Goal: Entertainment & Leisure: Consume media (video, audio)

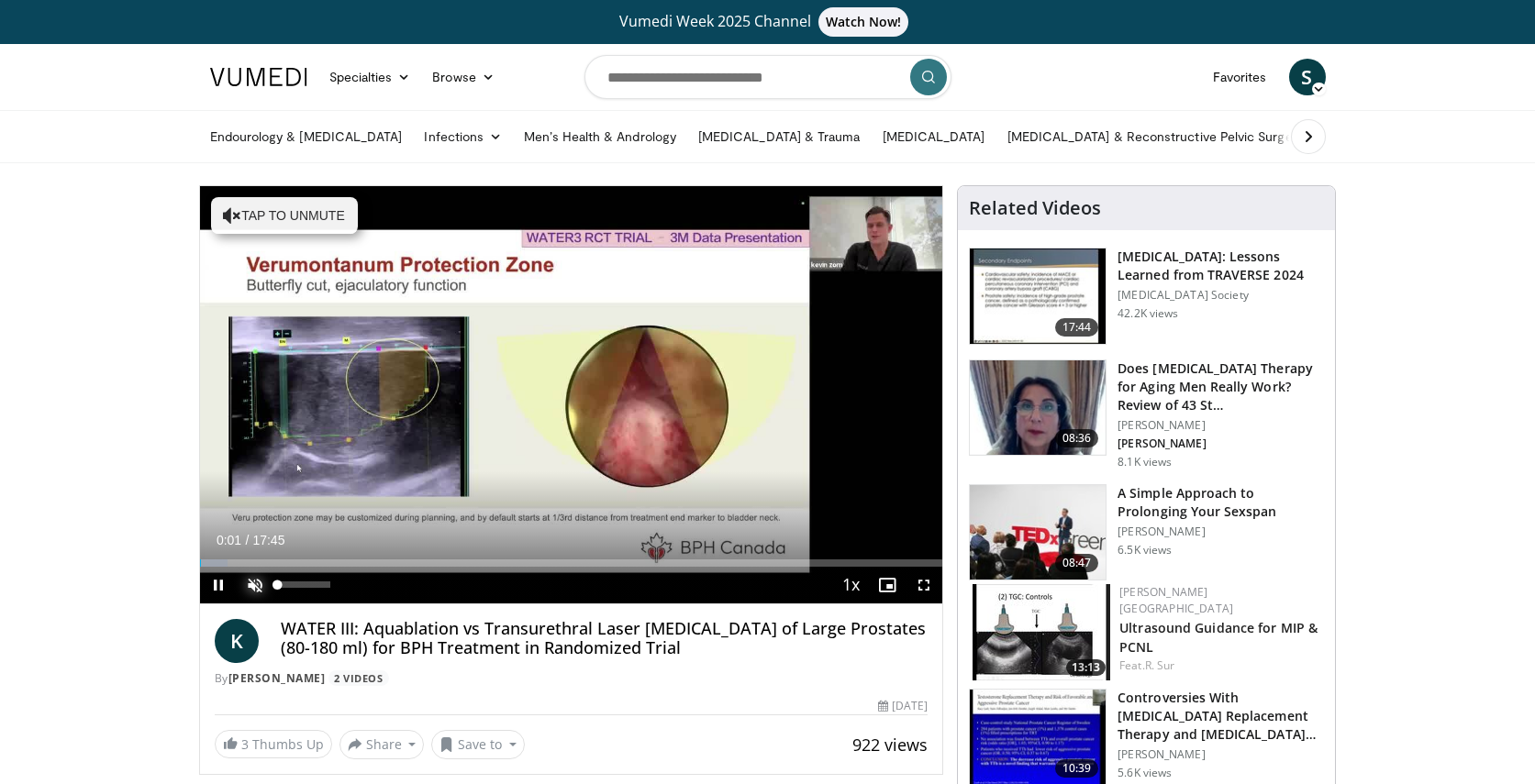
click at [243, 581] on span "Video Player" at bounding box center [255, 585] width 37 height 37
click at [927, 585] on span "Video Player" at bounding box center [924, 585] width 37 height 37
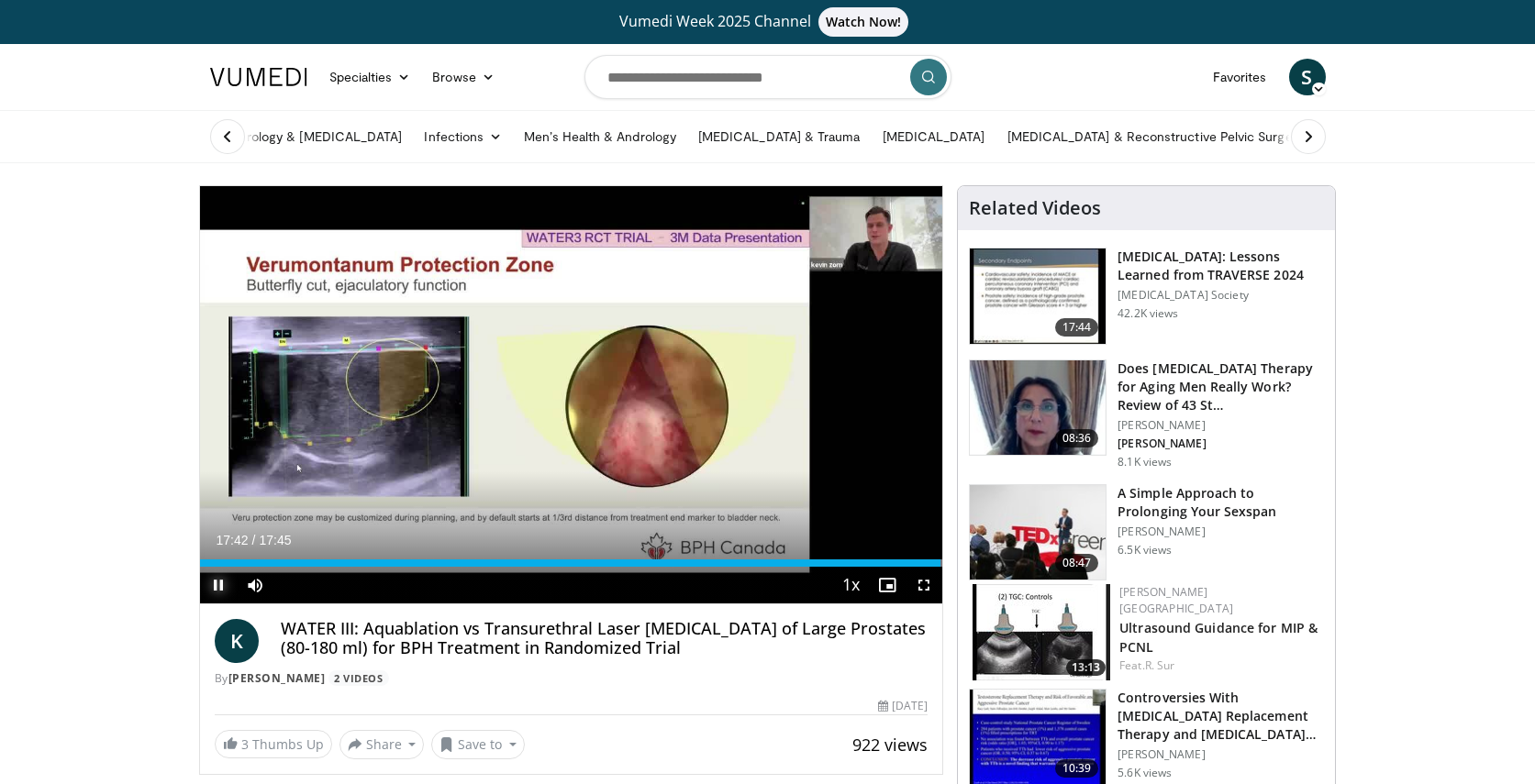
click at [215, 586] on span "Video Player" at bounding box center [218, 585] width 37 height 37
